Goal: Information Seeking & Learning: Learn about a topic

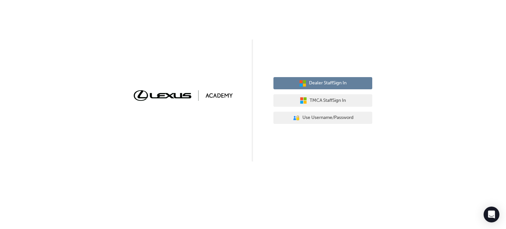
click at [325, 82] on span "Dealer Staff Sign In" at bounding box center [328, 83] width 38 height 8
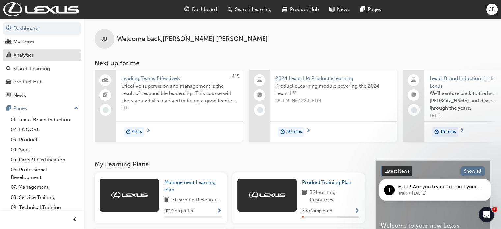
click at [21, 55] on div "Analytics" at bounding box center [24, 55] width 20 height 8
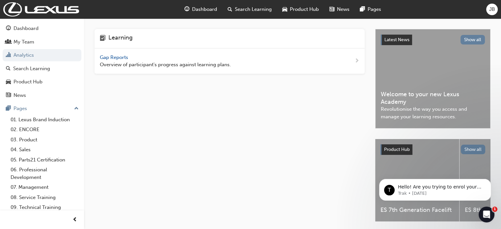
click at [119, 57] on span "Gap Reports" at bounding box center [115, 57] width 30 height 6
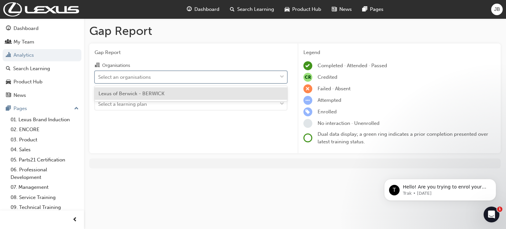
click at [129, 77] on div "Select an organisations" at bounding box center [124, 77] width 53 height 8
click at [99, 77] on input "Organisations option Lexus of Berwick - BERWICK focused, 1 of 1. 1 result avail…" at bounding box center [98, 77] width 1 height 6
click at [131, 95] on span "Lexus of Berwick - BERWICK" at bounding box center [132, 94] width 66 height 6
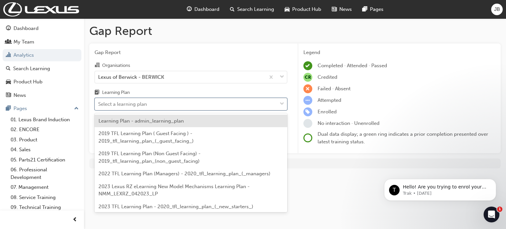
click at [129, 105] on div "Select a learning plan" at bounding box center [122, 105] width 49 height 8
click at [99, 105] on input "Learning Plan option Learning Plan - admin_learning_plan focused, 1 of 152. 152…" at bounding box center [98, 104] width 1 height 6
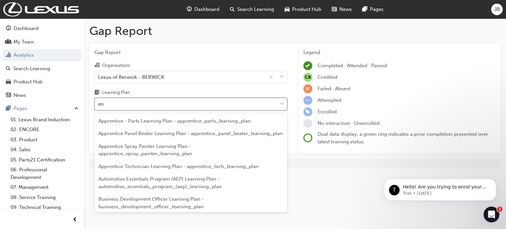
type input "e"
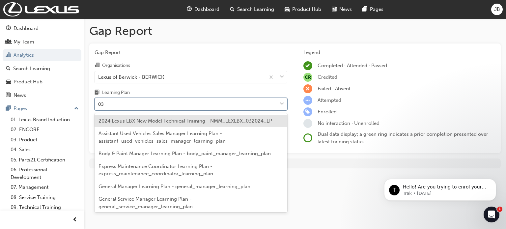
type input "0"
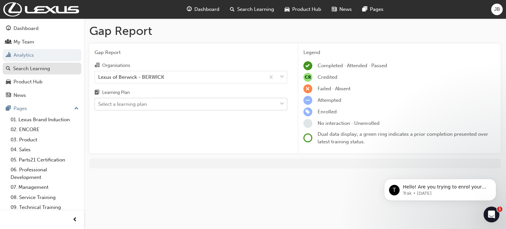
click at [28, 67] on div "Search Learning" at bounding box center [31, 69] width 37 height 8
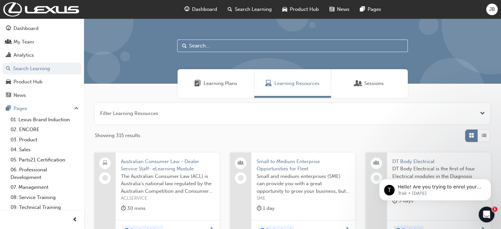
click at [123, 111] on button "button" at bounding box center [293, 113] width 396 height 21
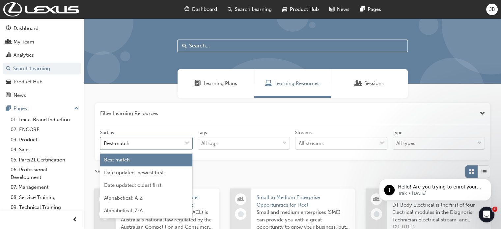
click at [187, 144] on span "down-icon" at bounding box center [187, 143] width 5 height 9
click at [105, 144] on input "Sort by option Best match focused, 1 of 5. 5 results available. Use Up and Down…" at bounding box center [104, 143] width 1 height 6
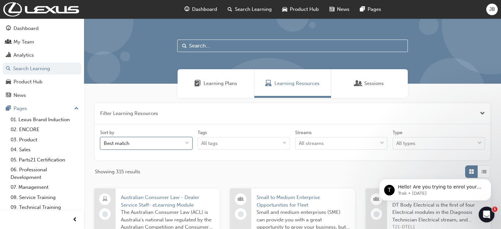
click at [165, 141] on div "Best match" at bounding box center [142, 144] width 82 height 12
click at [105, 141] on input "Sort by 0 results available. Select is focused ,type to refine list, press Down…" at bounding box center [104, 143] width 1 height 6
click at [211, 82] on span "Learning Plans" at bounding box center [221, 84] width 34 height 8
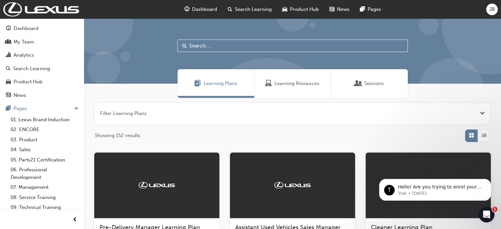
click at [115, 112] on button "button" at bounding box center [293, 113] width 396 height 21
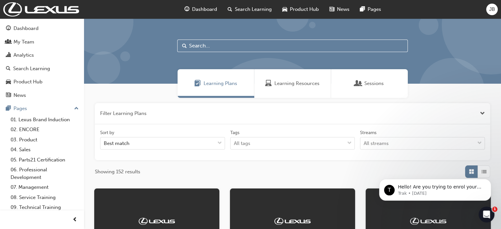
click at [194, 46] on input "text" at bounding box center [292, 46] width 231 height 13
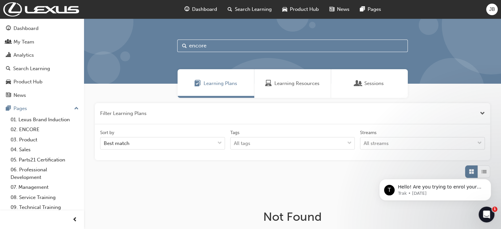
type input "encore"
click at [290, 83] on span "Learning Resources" at bounding box center [297, 84] width 45 height 8
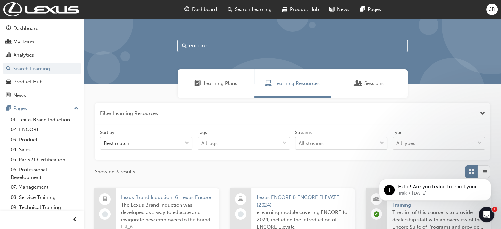
click at [215, 44] on input "encore" at bounding box center [292, 46] width 231 height 13
click at [33, 130] on link "02. ENCORE" at bounding box center [45, 130] width 74 height 10
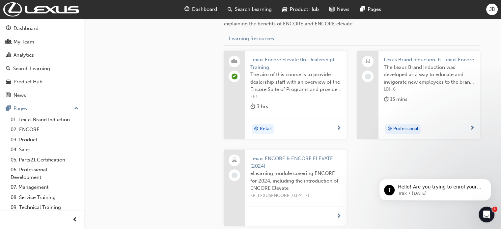
scroll to position [264, 0]
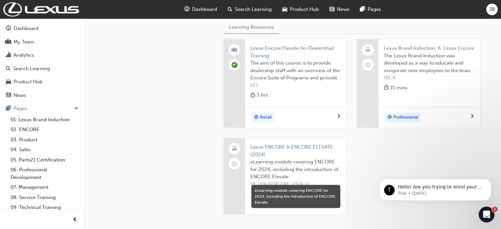
click at [284, 166] on span "eLearning module covering ENCORE for 2024, including the introduction of ENCORE…" at bounding box center [296, 169] width 91 height 22
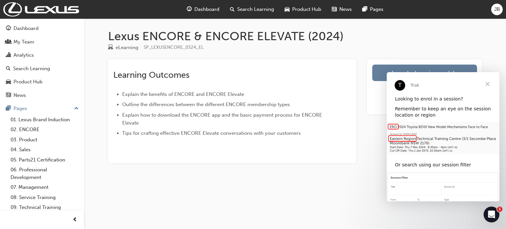
click at [488, 83] on span "Close" at bounding box center [488, 84] width 24 height 24
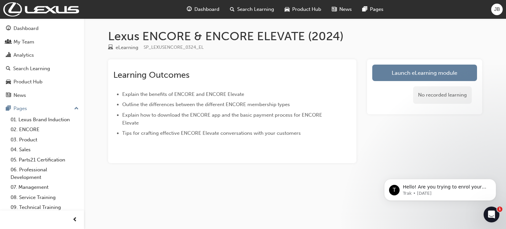
click at [184, 190] on div "Lexus ENCORE & ENCORE ELEVATE (2024) eLearning SP_LEXUSENCORE_0324_EL Learning …" at bounding box center [253, 114] width 506 height 229
